Goal: Task Accomplishment & Management: Use online tool/utility

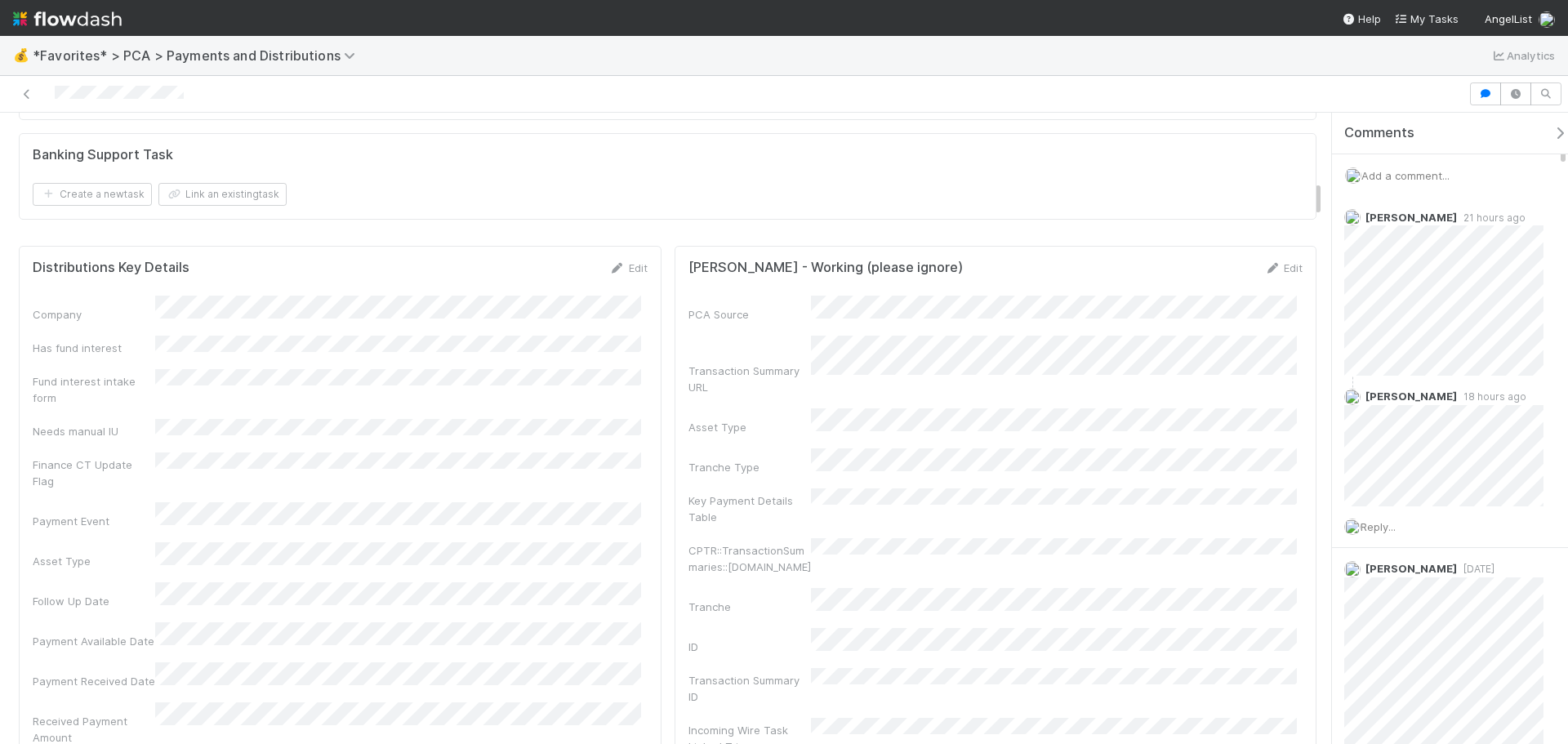
scroll to position [1226, 0]
click at [558, 205] on div "Banking Support Task Create a new task Link an existing task" at bounding box center [667, 173] width 1298 height 87
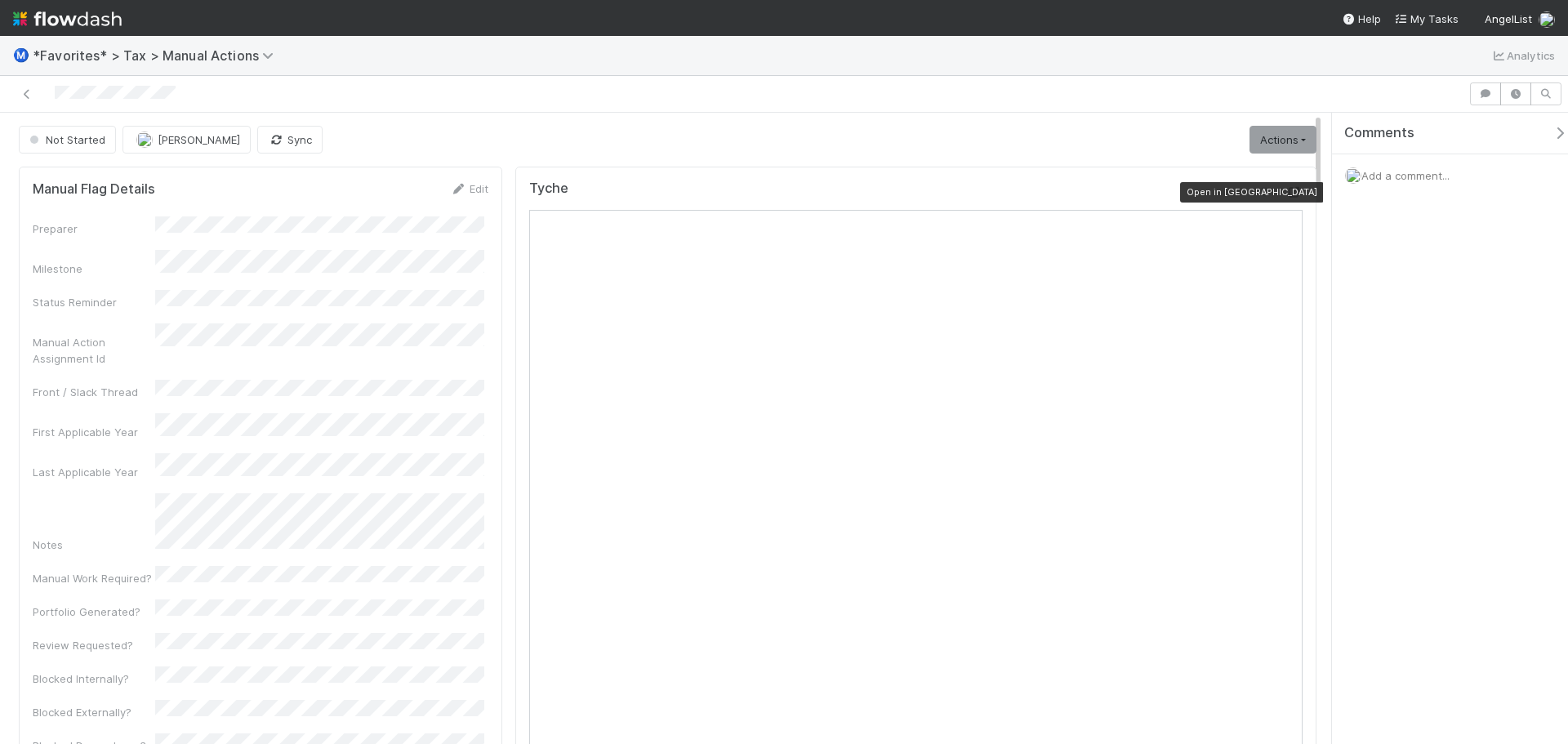
click at [1286, 199] on div at bounding box center [1294, 192] width 16 height 16
click at [1286, 191] on icon at bounding box center [1294, 192] width 16 height 10
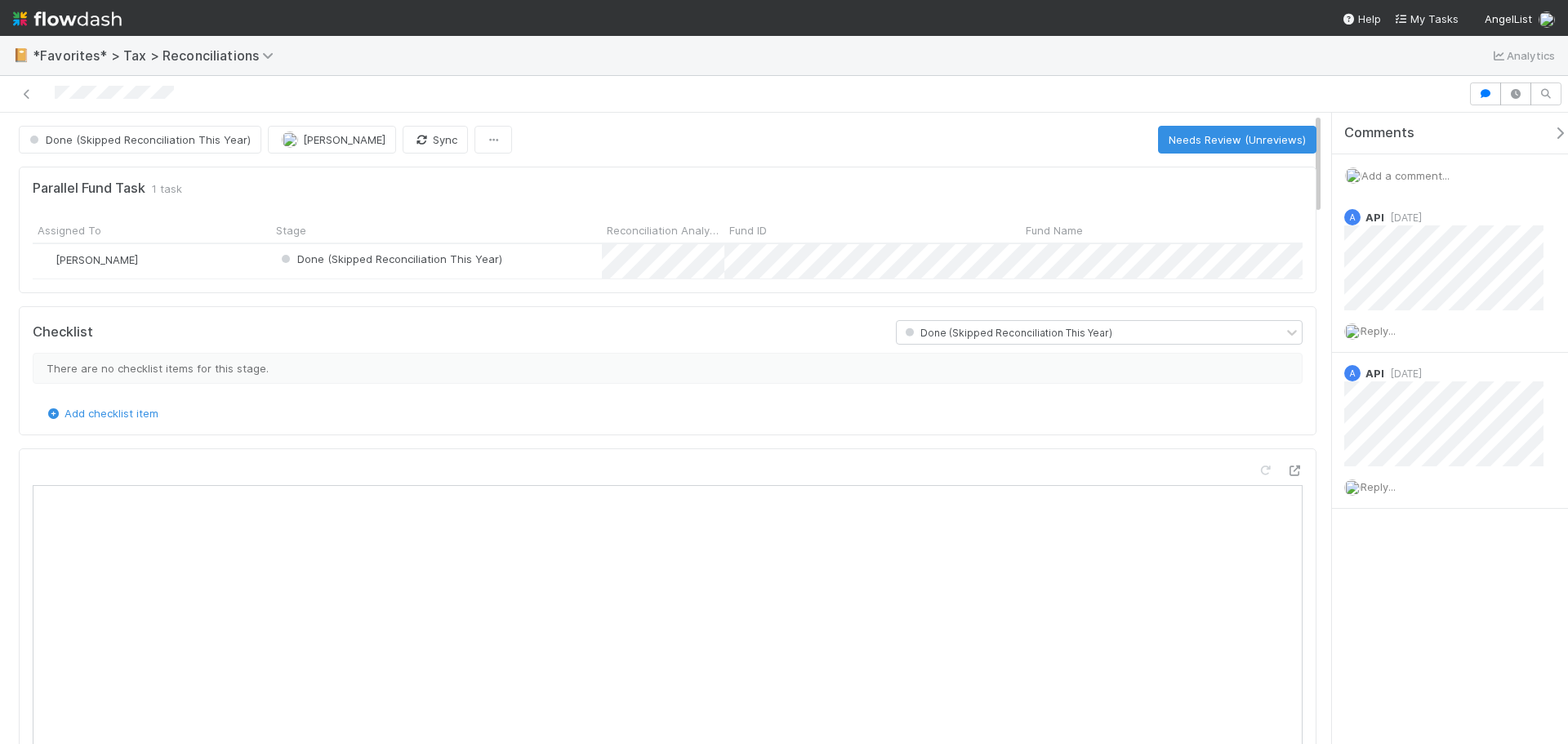
scroll to position [13, 13]
